Goal: Task Accomplishment & Management: Use online tool/utility

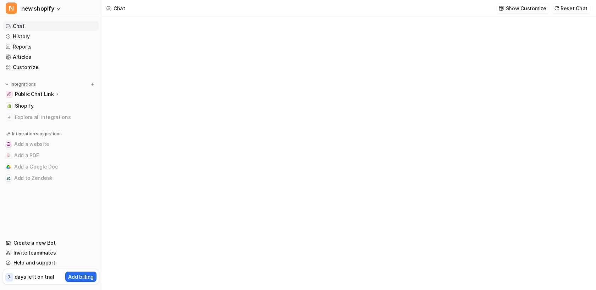
type textarea "**********"
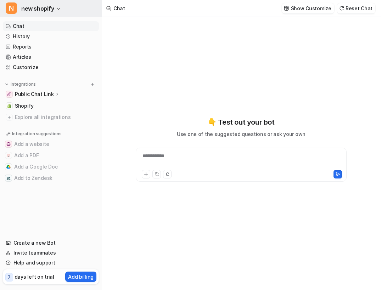
click at [48, 13] on span "new shopify" at bounding box center [37, 9] width 33 height 10
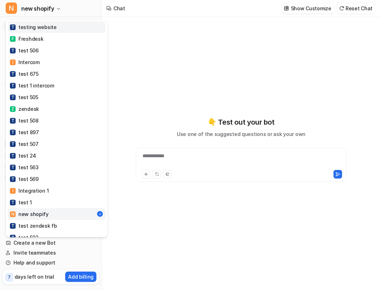
click at [40, 24] on div "T testing website" at bounding box center [33, 26] width 47 height 7
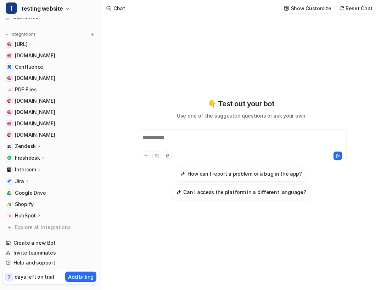
scroll to position [70, 0]
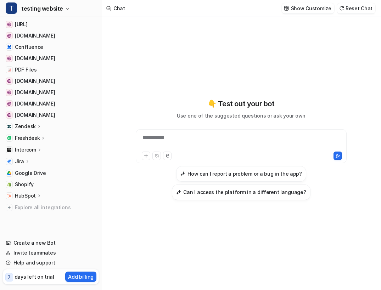
click at [35, 124] on div "Zendesk" at bounding box center [28, 126] width 27 height 7
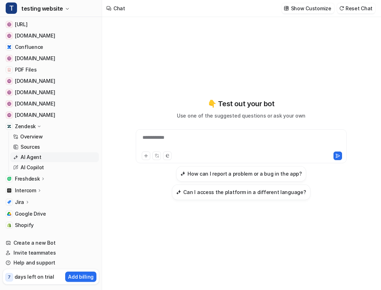
click at [36, 160] on p "AI Agent" at bounding box center [31, 157] width 21 height 7
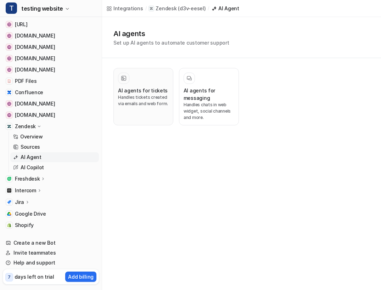
click at [143, 90] on h3 "AI agents for tickets" at bounding box center [143, 90] width 50 height 7
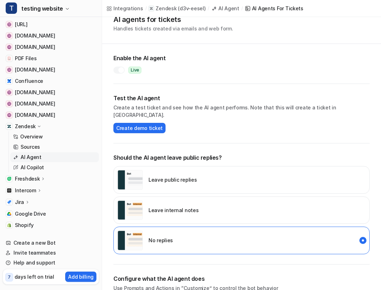
scroll to position [35, 0]
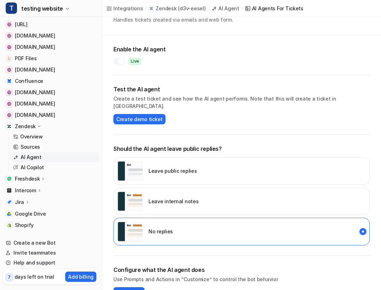
click at [269, 193] on div "Leave internal notes" at bounding box center [241, 202] width 256 height 28
